Goal: Navigation & Orientation: Find specific page/section

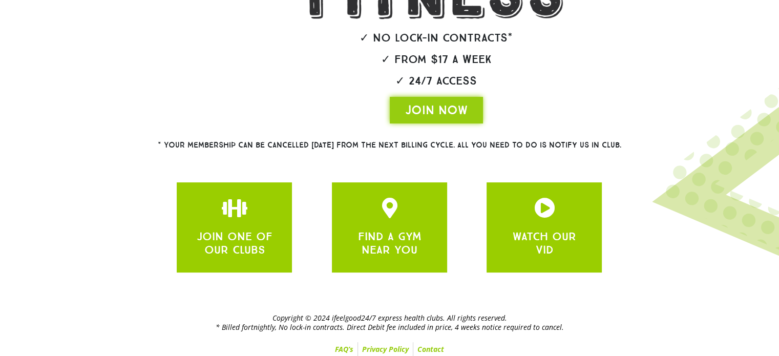
scroll to position [233, 0]
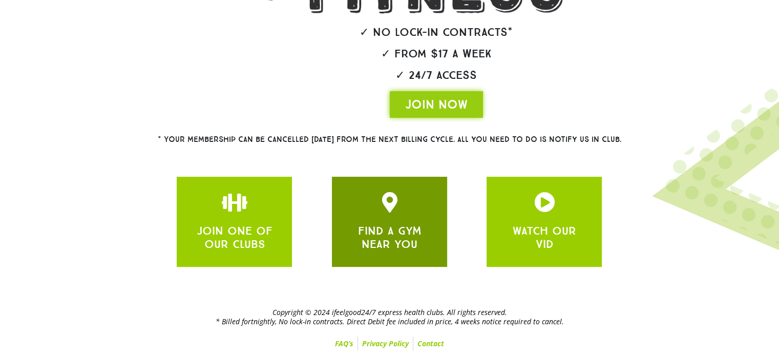
click at [380, 231] on link "FIND A GYM NEAR YOU" at bounding box center [390, 237] width 64 height 27
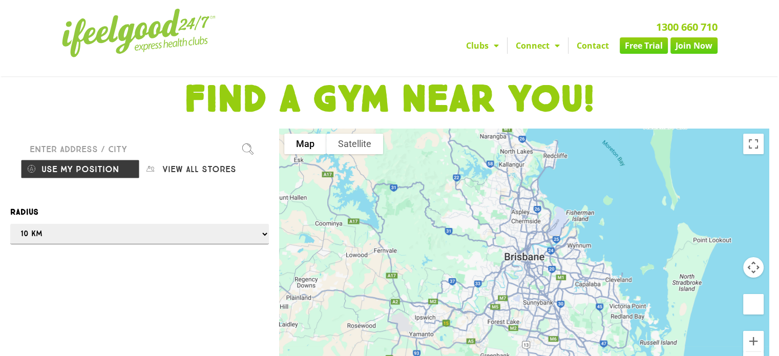
click at [137, 143] on input "Please enter a valid address" at bounding box center [139, 149] width 238 height 20
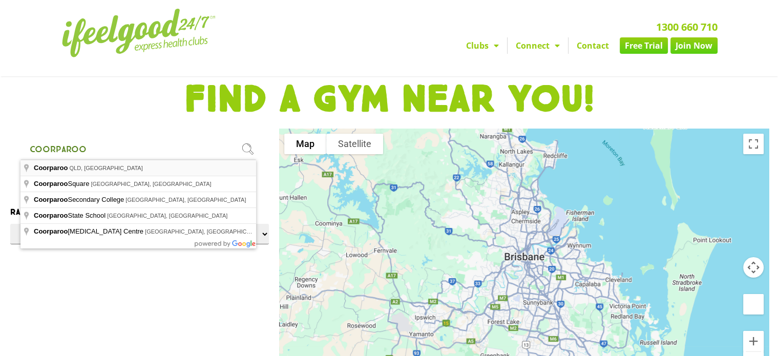
type input "Coorparoo QLD, [GEOGRAPHIC_DATA]"
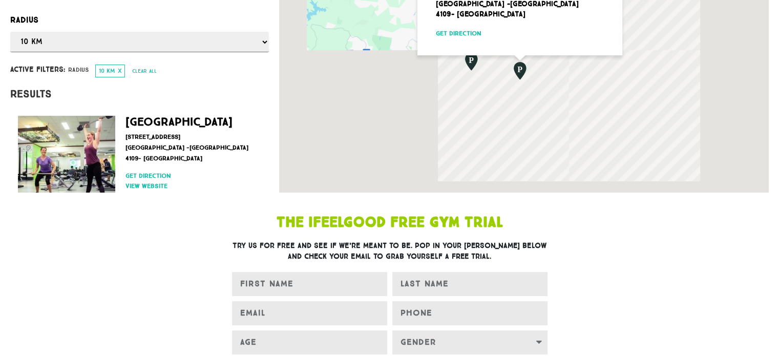
scroll to position [193, 0]
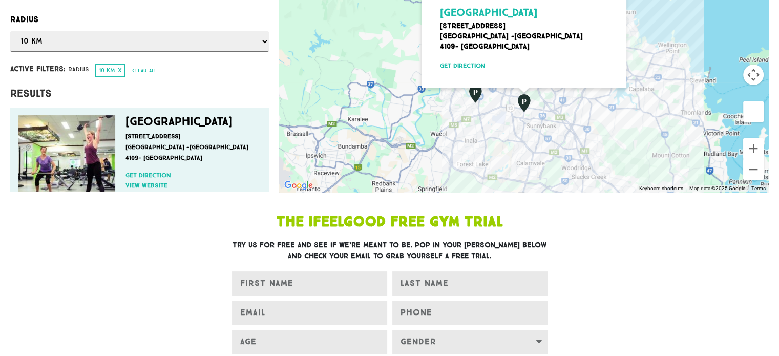
click at [101, 160] on img at bounding box center [66, 163] width 97 height 97
click at [159, 122] on link "[GEOGRAPHIC_DATA]" at bounding box center [179, 121] width 107 height 14
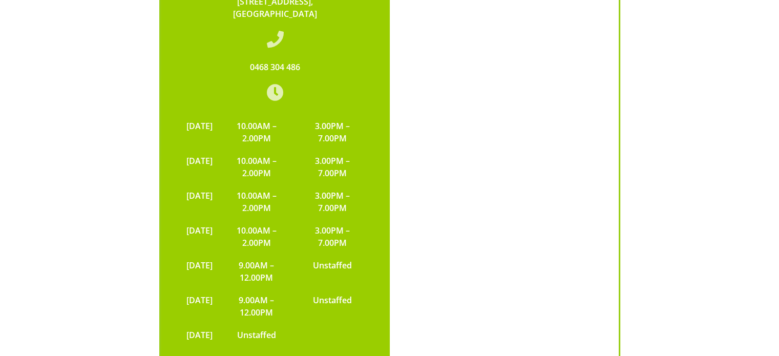
scroll to position [2152, 0]
